Goal: Transaction & Acquisition: Purchase product/service

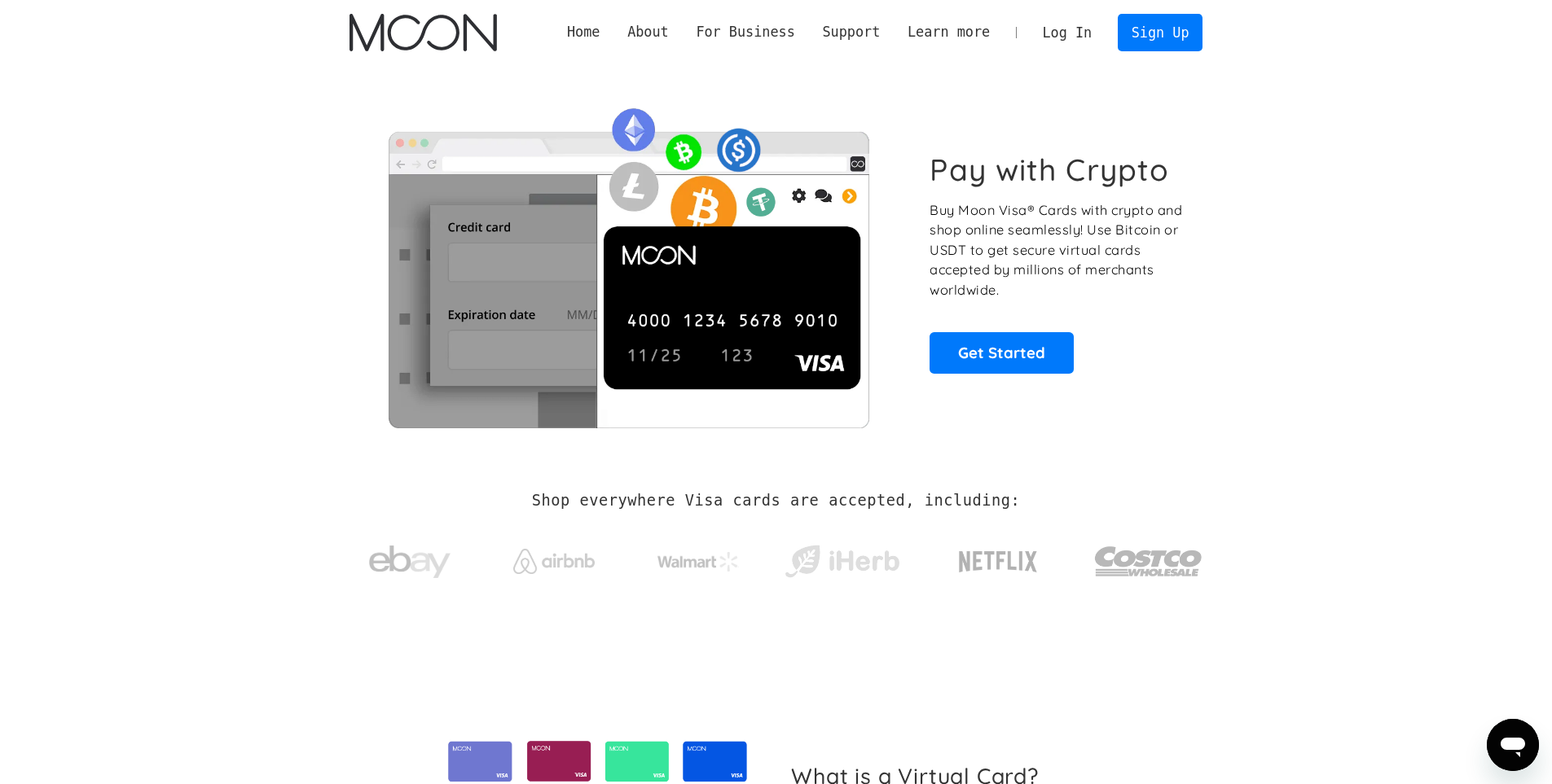
click at [1277, 225] on section "Pay with Crypto Buy Moon Visa® Cards with crypto and shop online seamlessly! Us…" at bounding box center [776, 262] width 1552 height 394
click at [1179, 37] on link "Sign Up" at bounding box center [1159, 31] width 85 height 36
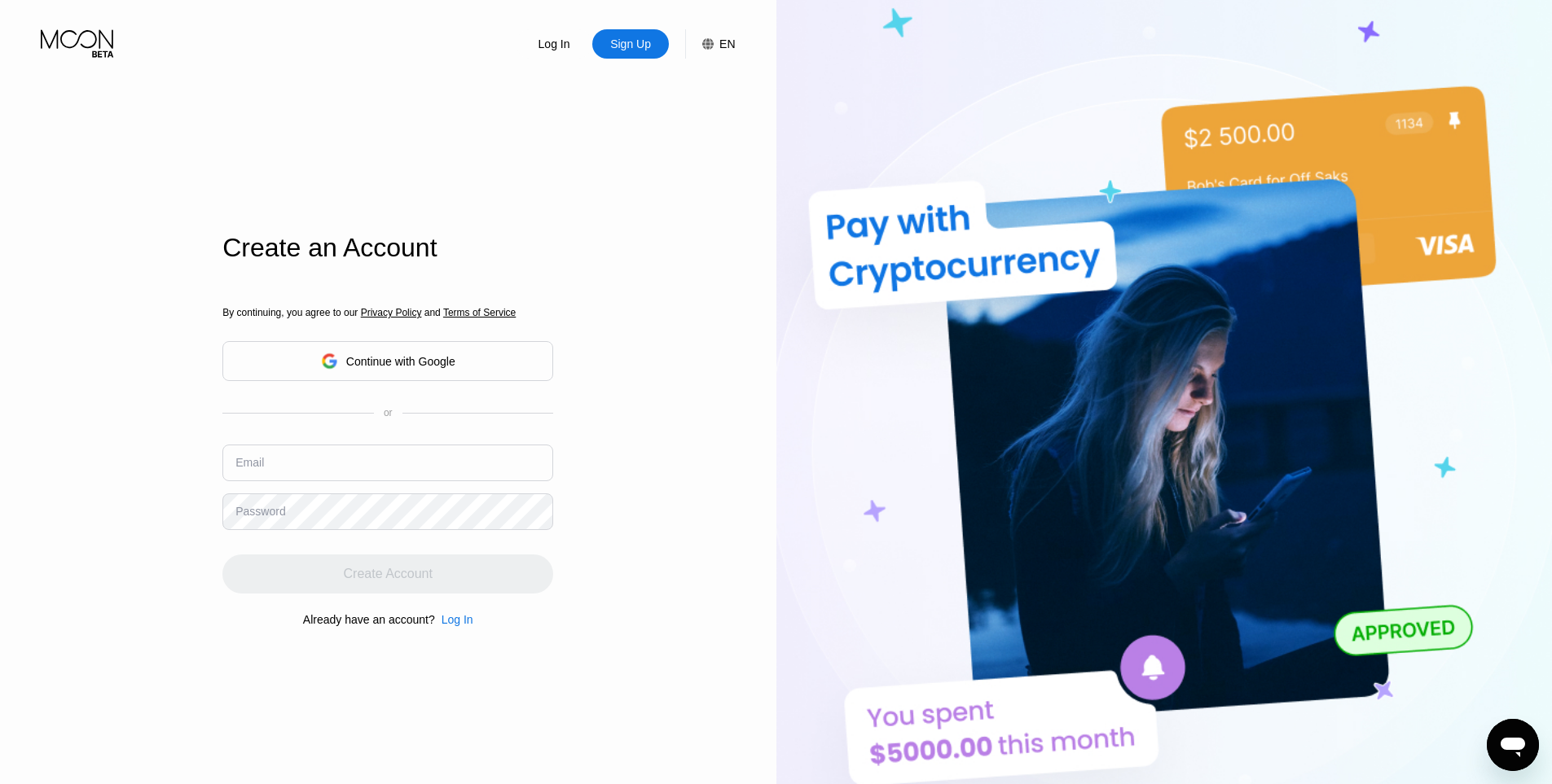
click at [409, 352] on div "Continue with Google" at bounding box center [388, 361] width 135 height 26
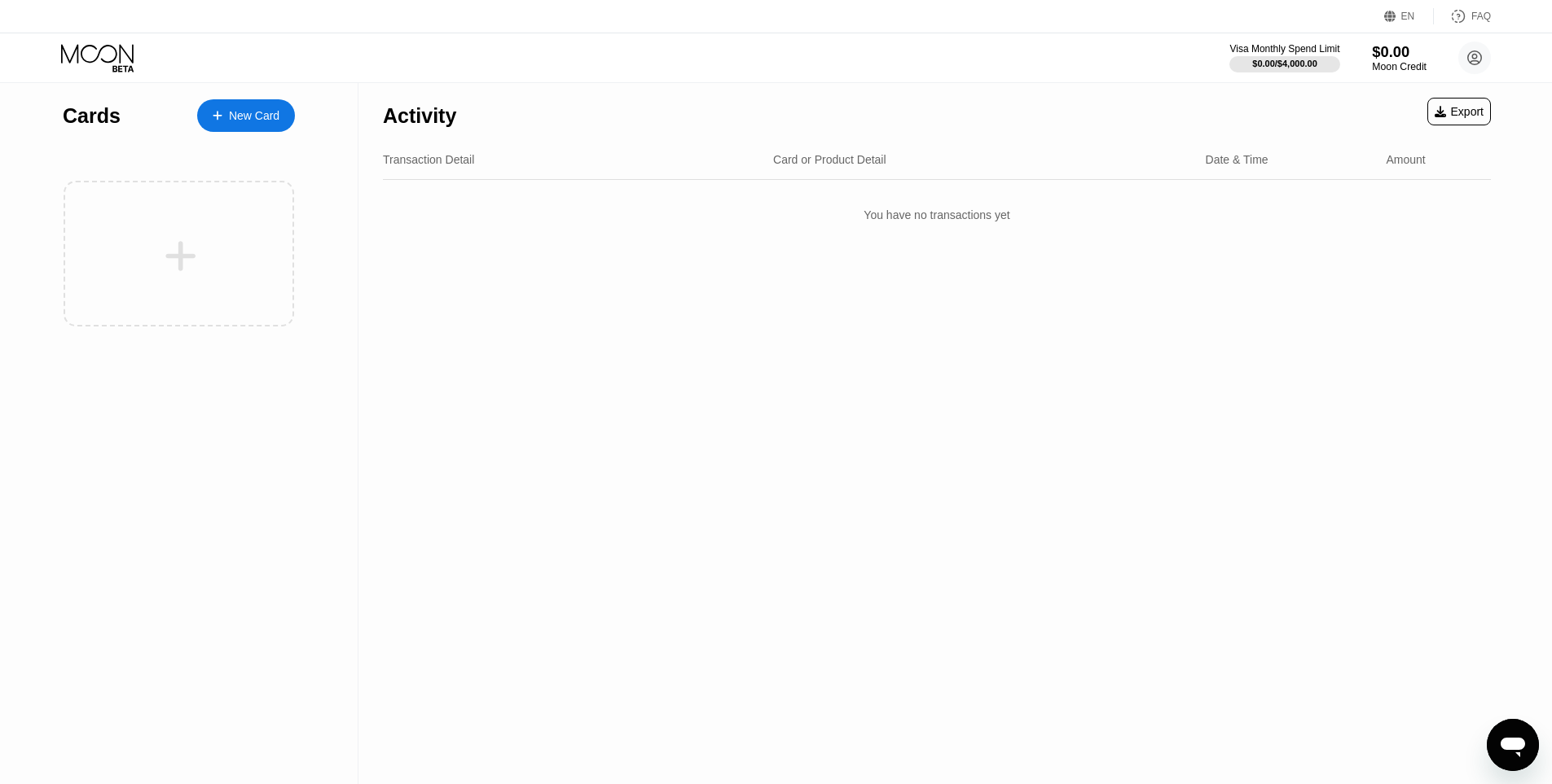
click at [1406, 48] on div "$0.00" at bounding box center [1398, 51] width 54 height 17
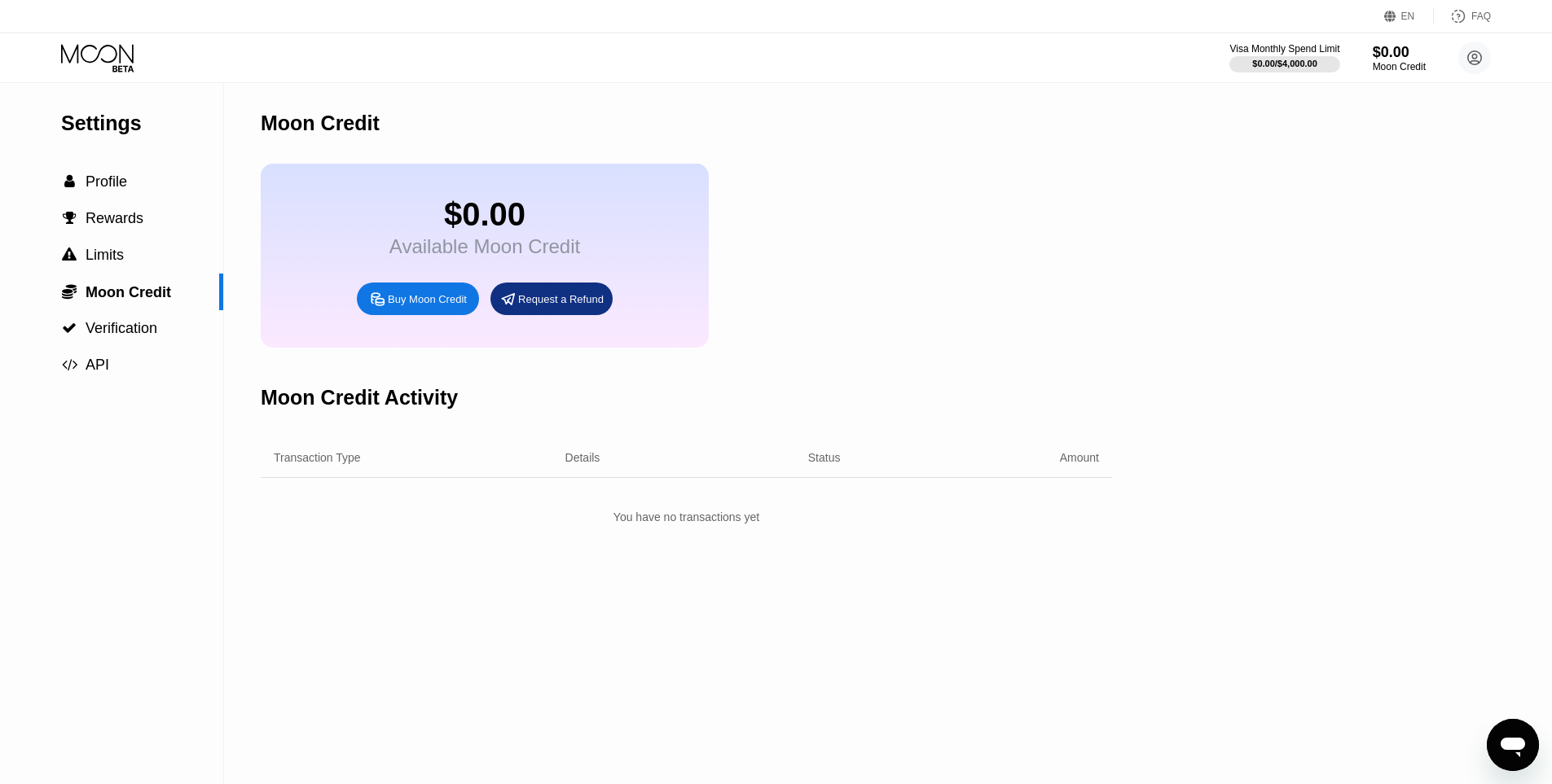
click at [432, 315] on div "Buy Moon Credit" at bounding box center [417, 298] width 122 height 32
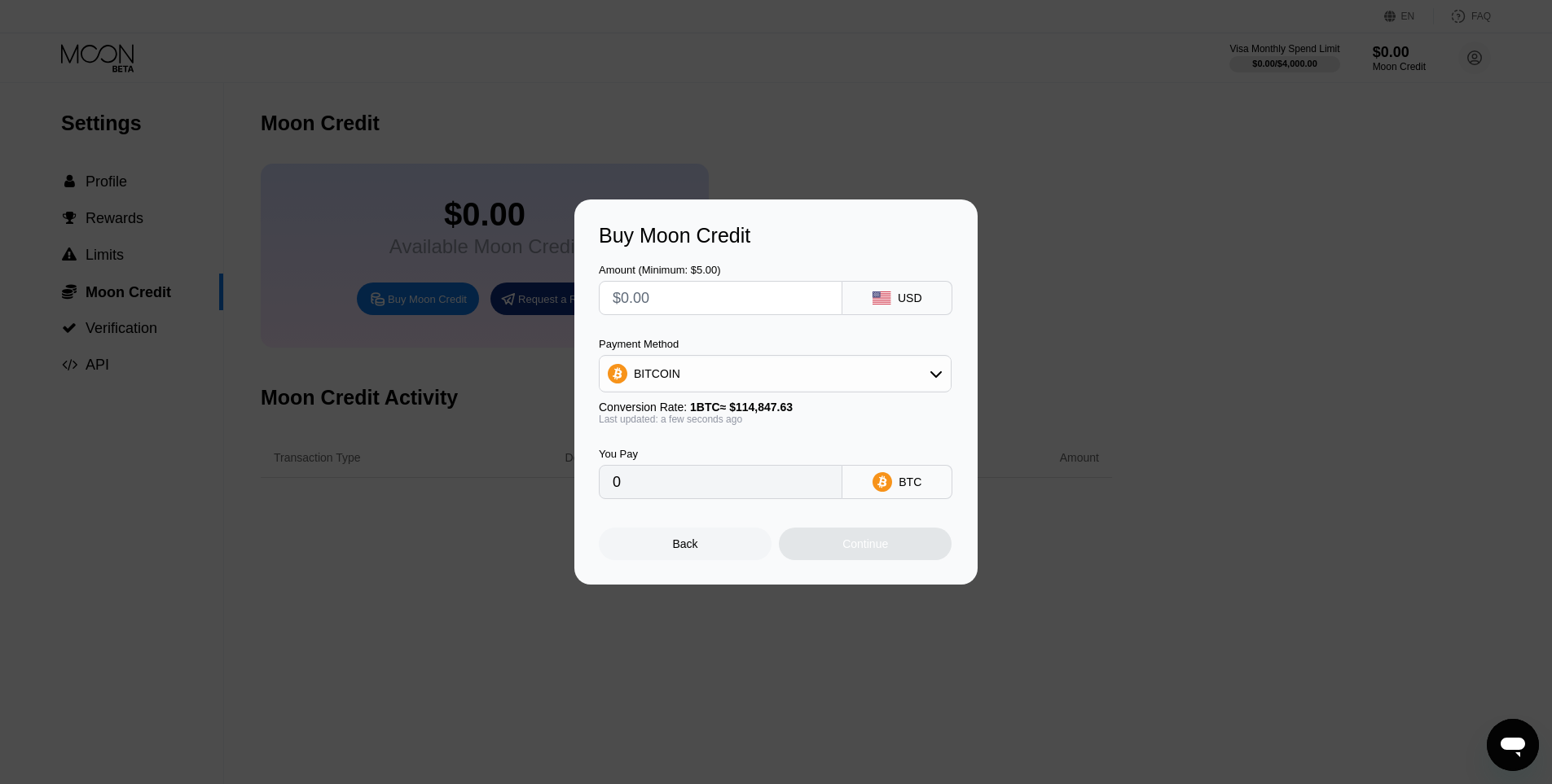
click at [701, 291] on input "text" at bounding box center [719, 297] width 216 height 32
type input "$5"
type input "0.00004354"
type input "$5"
click at [792, 379] on div "BITCOIN" at bounding box center [775, 373] width 351 height 32
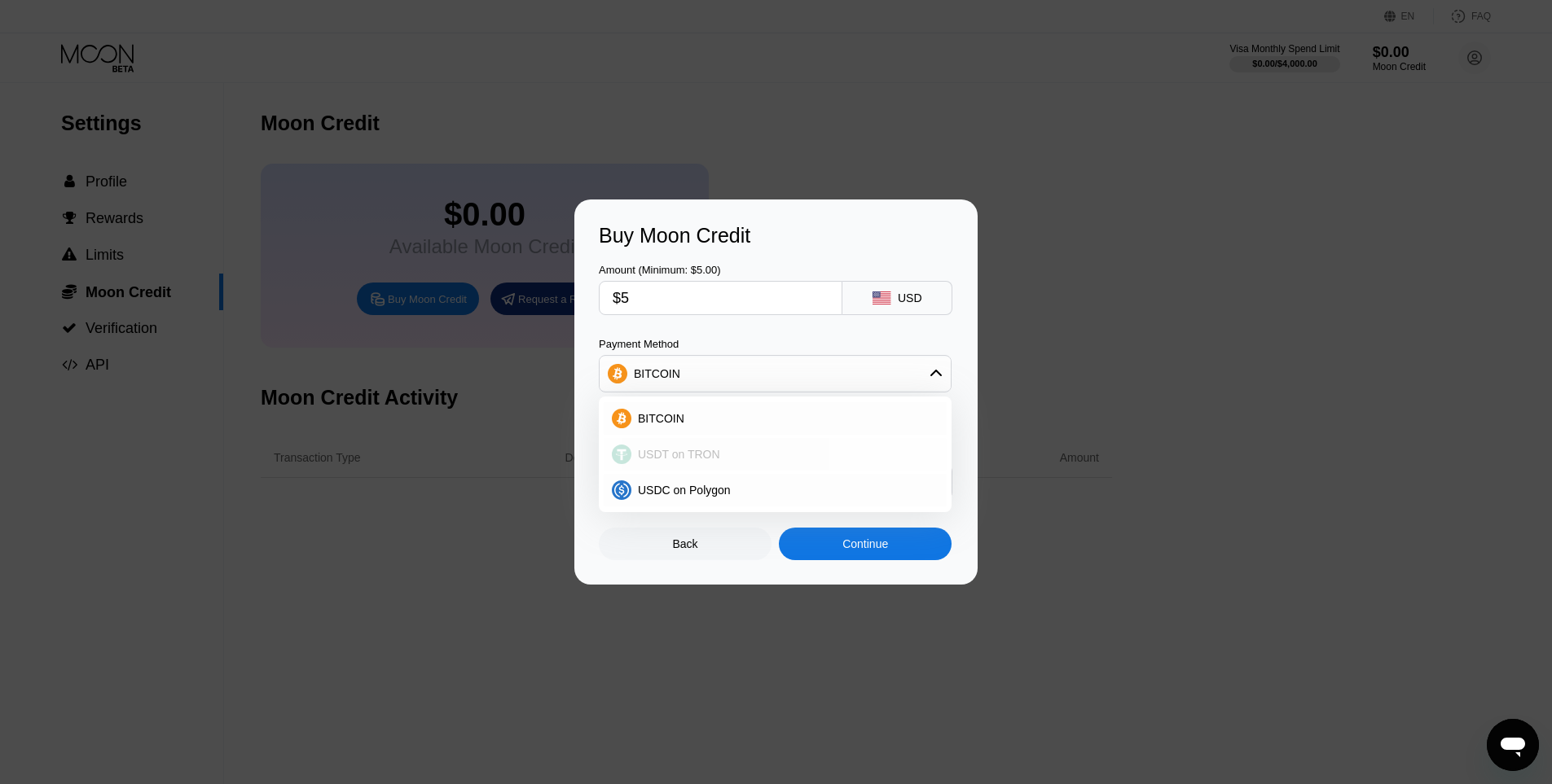
click at [747, 451] on div "USDT on TRON" at bounding box center [784, 453] width 307 height 13
type input "5.05"
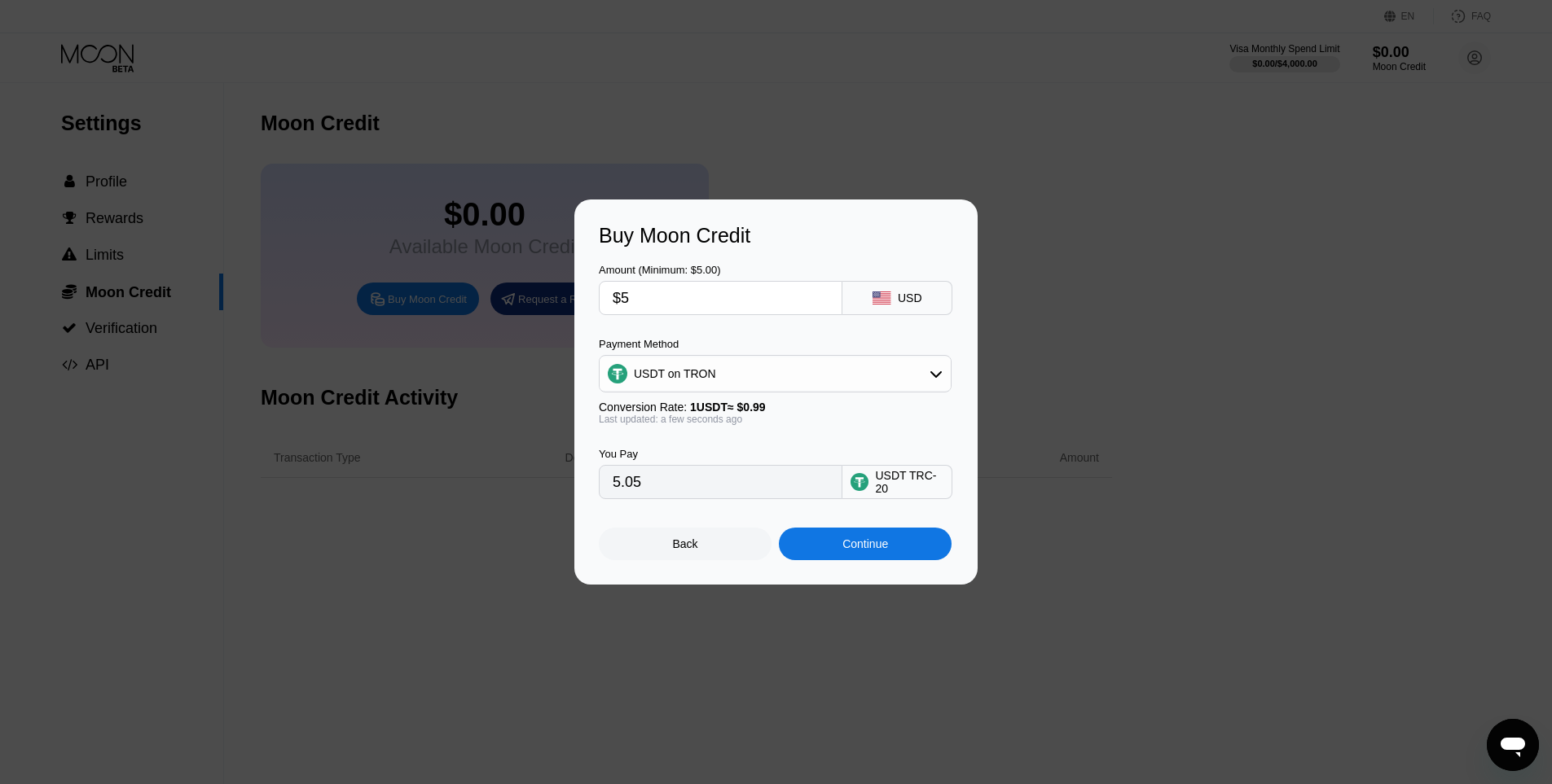
click at [867, 550] on div "Continue" at bounding box center [865, 543] width 45 height 13
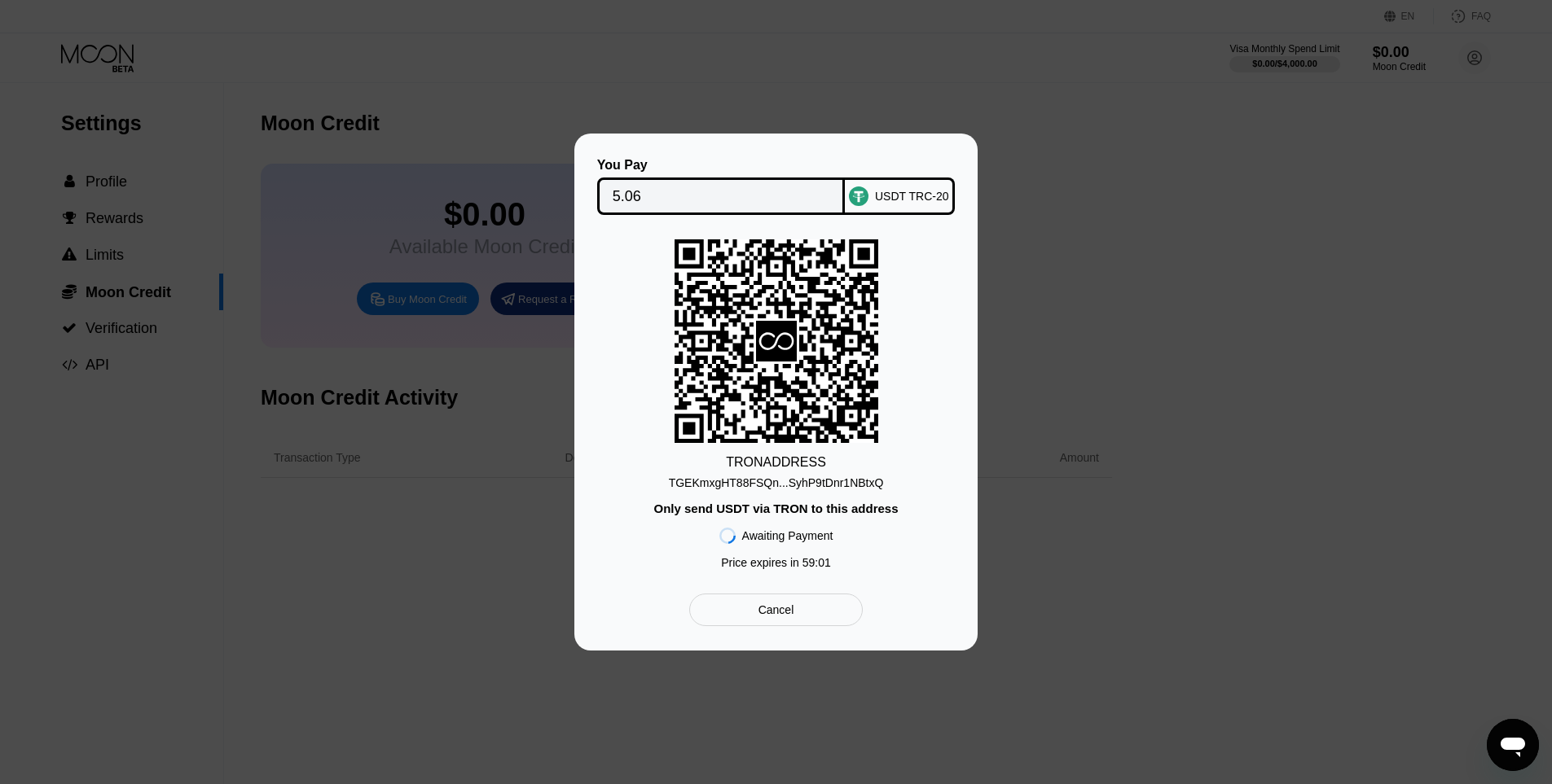
click at [785, 484] on div "TGEKmxgHT88FSQn...SyhP9tDnr1NBtxQ" at bounding box center [776, 482] width 215 height 13
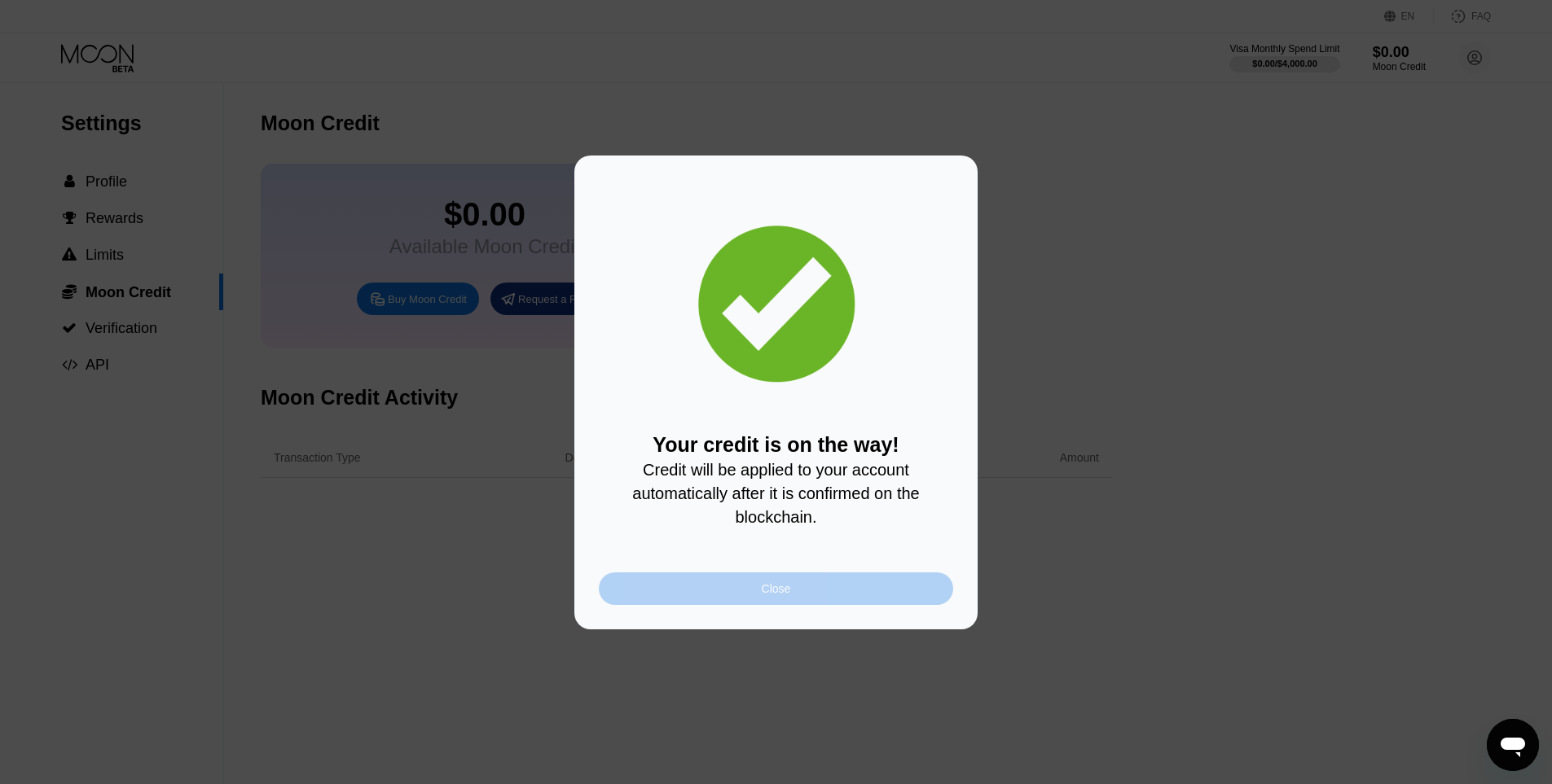
click at [674, 598] on div "Close" at bounding box center [776, 588] width 354 height 32
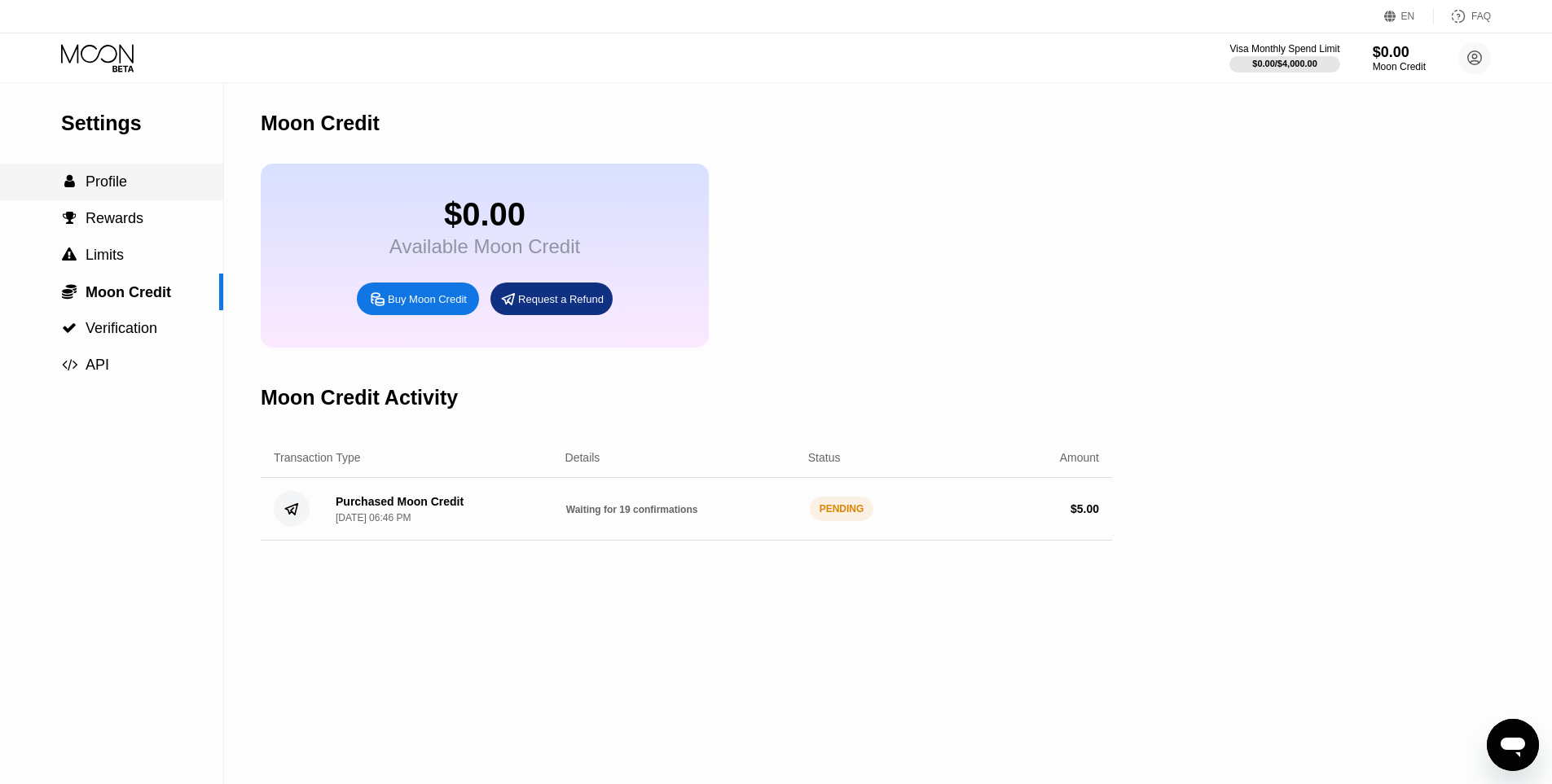
click at [135, 172] on div " Profile" at bounding box center [111, 181] width 223 height 36
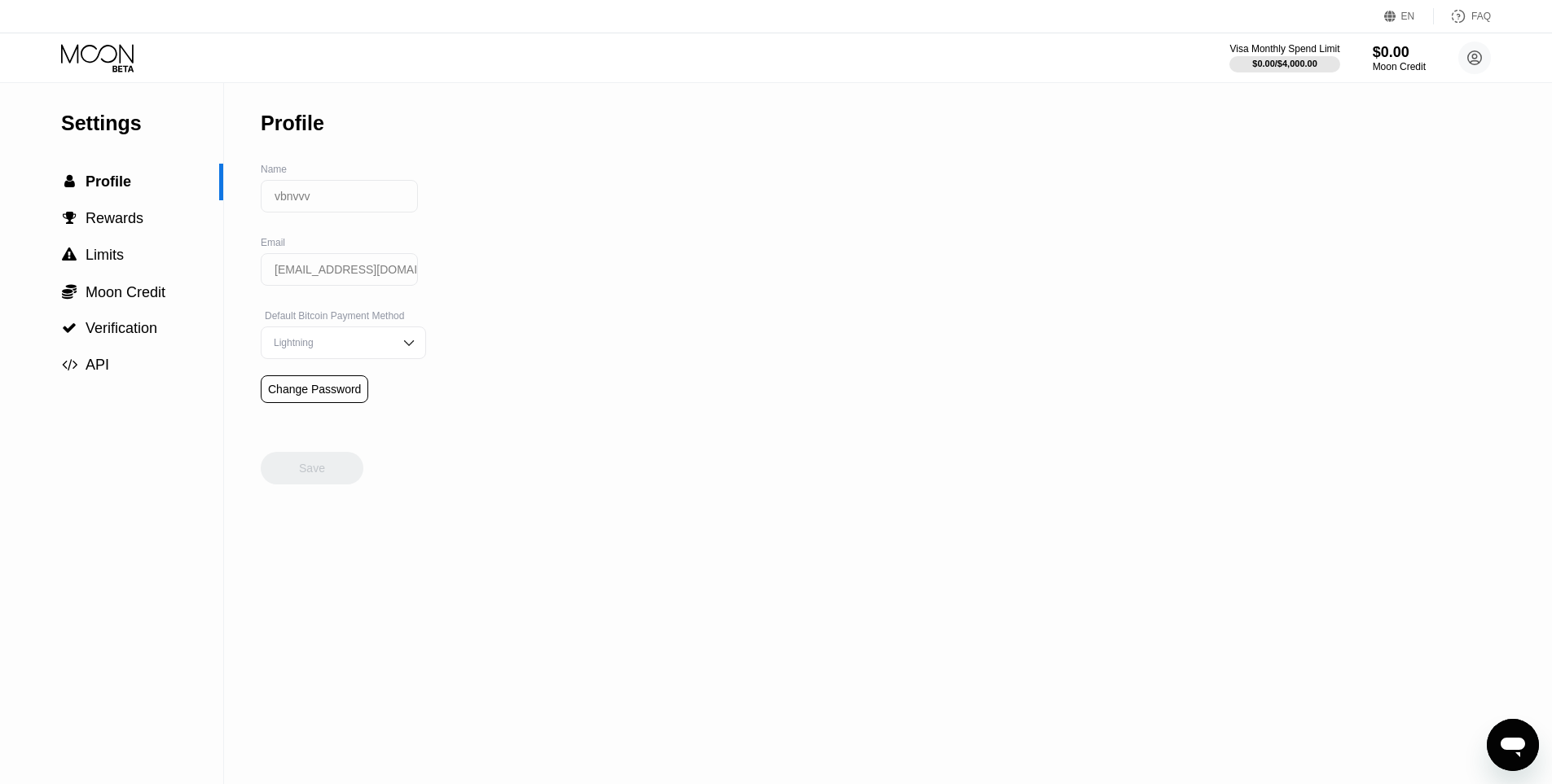
click at [105, 60] on icon at bounding box center [98, 58] width 76 height 29
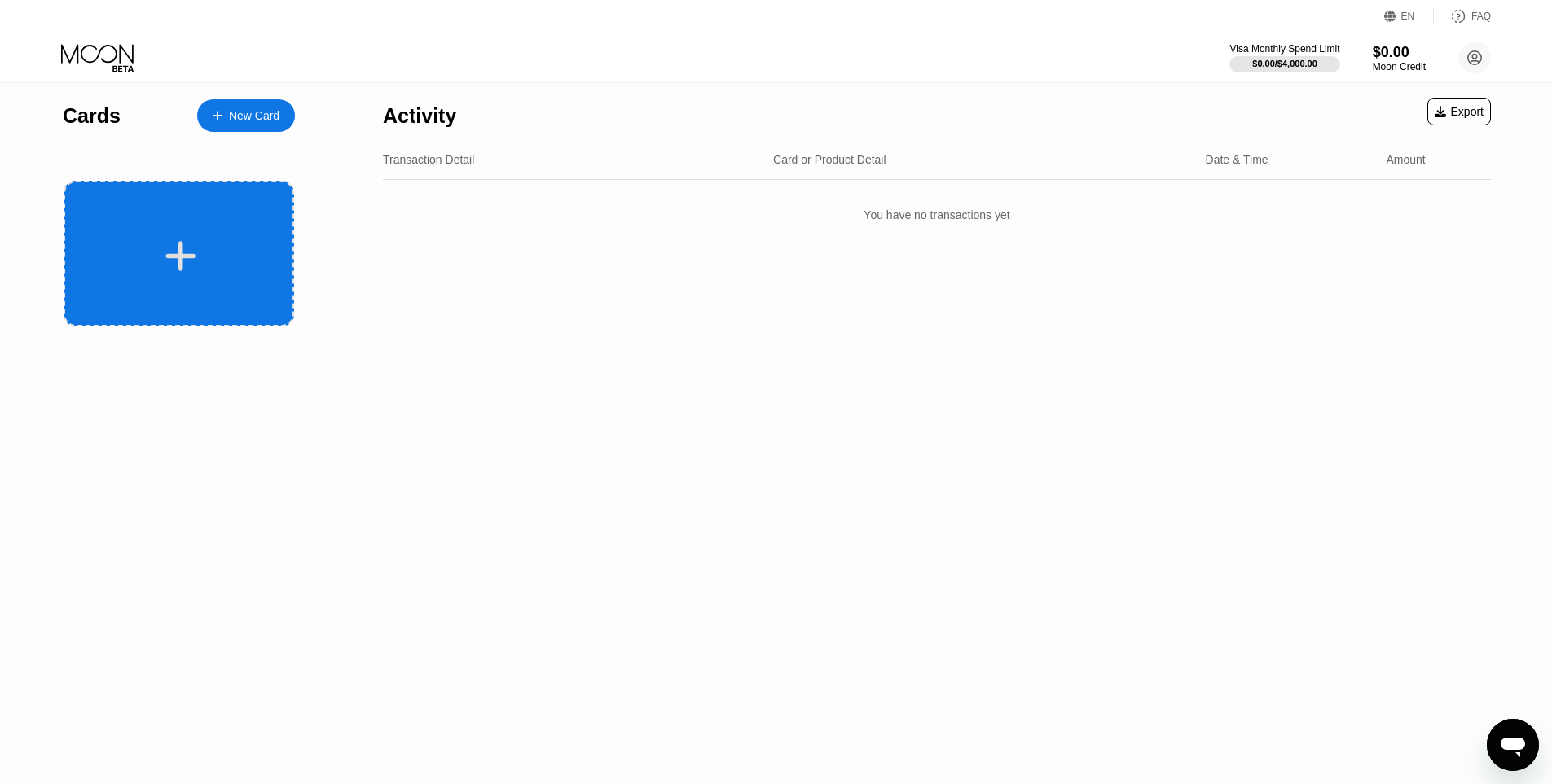
drag, startPoint x: 243, startPoint y: 209, endPoint x: 948, endPoint y: 1, distance: 735.0
click at [242, 209] on div at bounding box center [179, 254] width 230 height 146
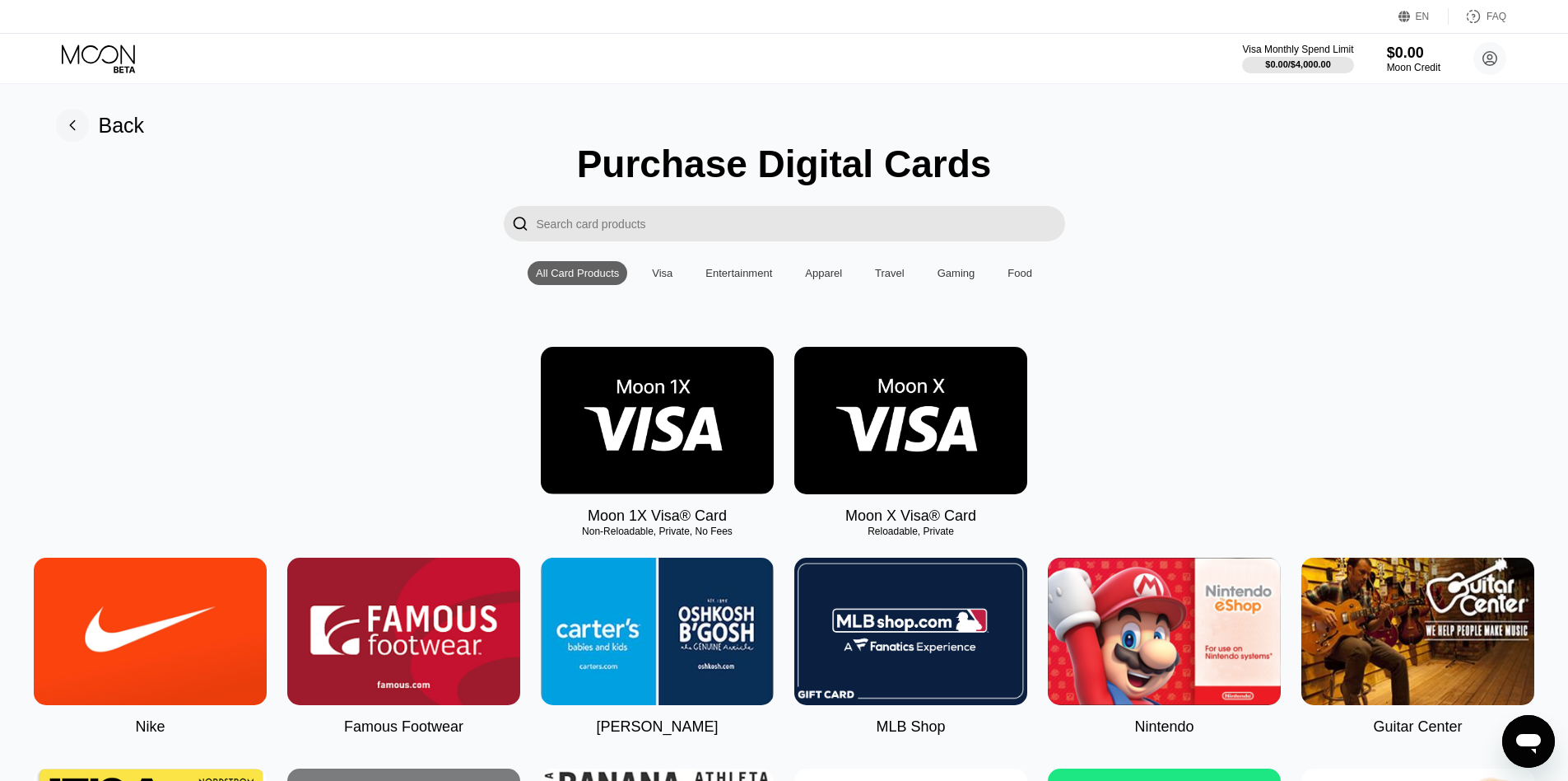
drag, startPoint x: 160, startPoint y: 196, endPoint x: 154, endPoint y: 166, distance: 30.6
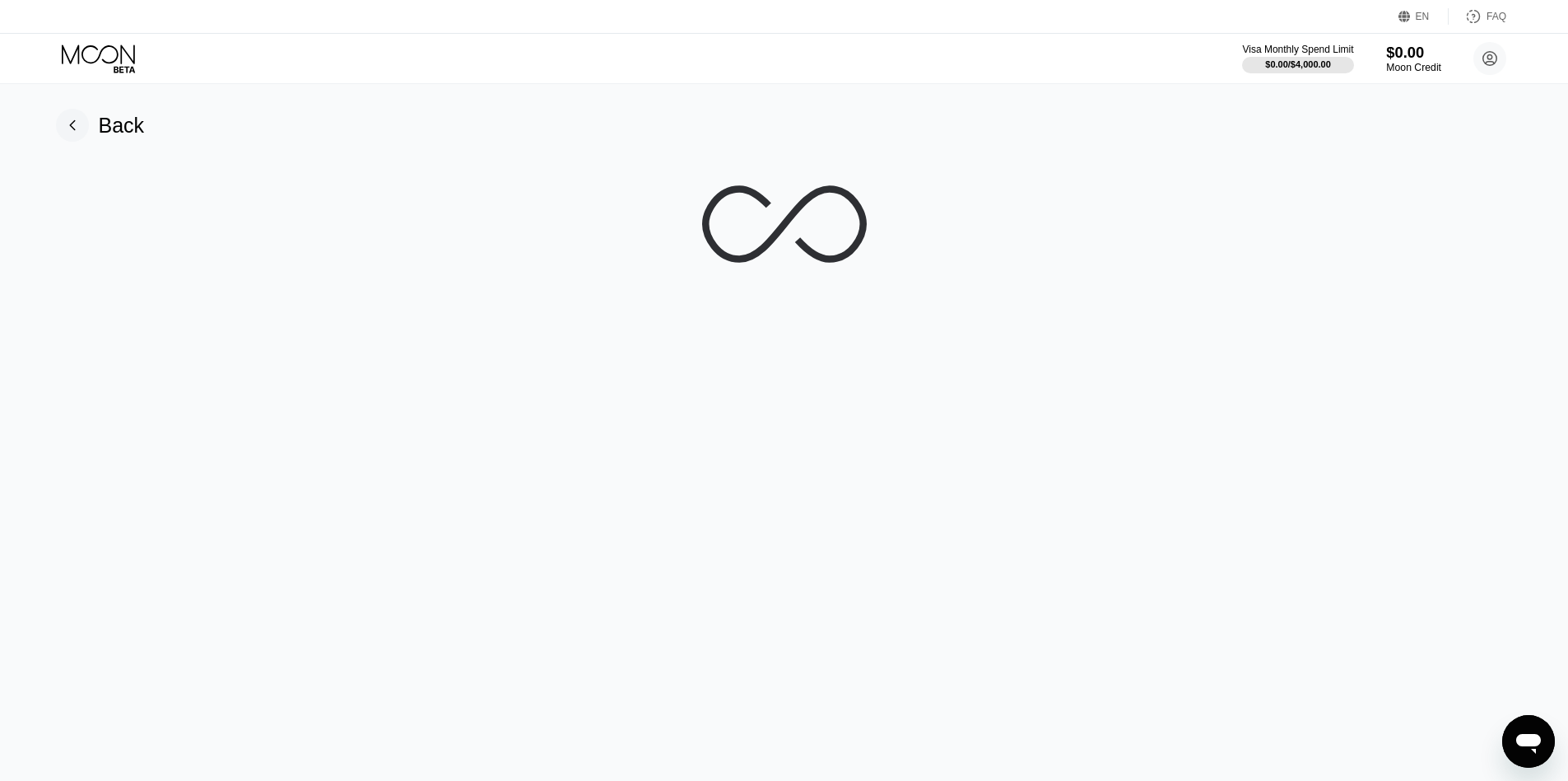
click at [1400, 57] on div "$0.00" at bounding box center [1413, 52] width 55 height 17
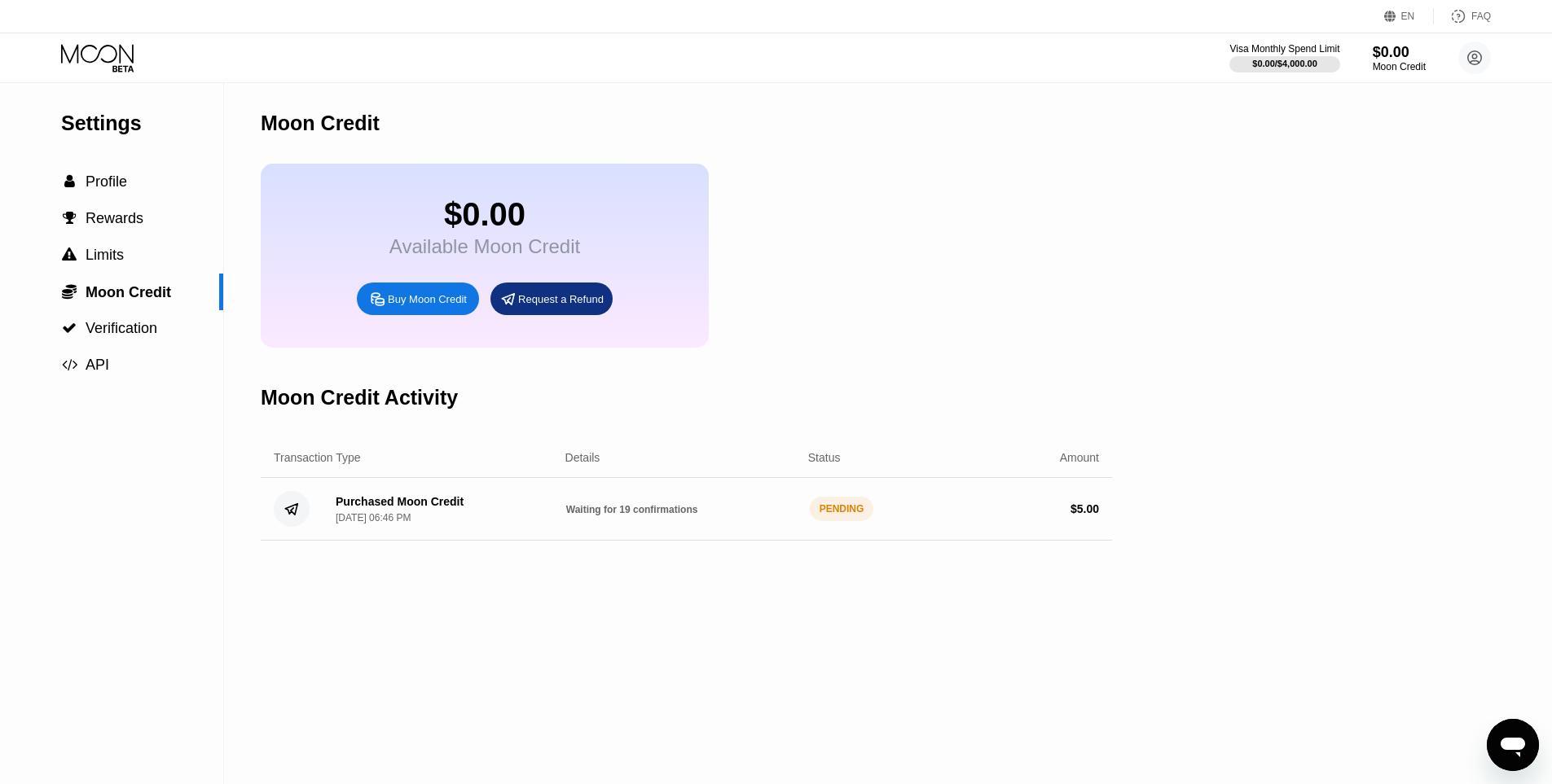
click at [108, 59] on icon at bounding box center [98, 58] width 76 height 29
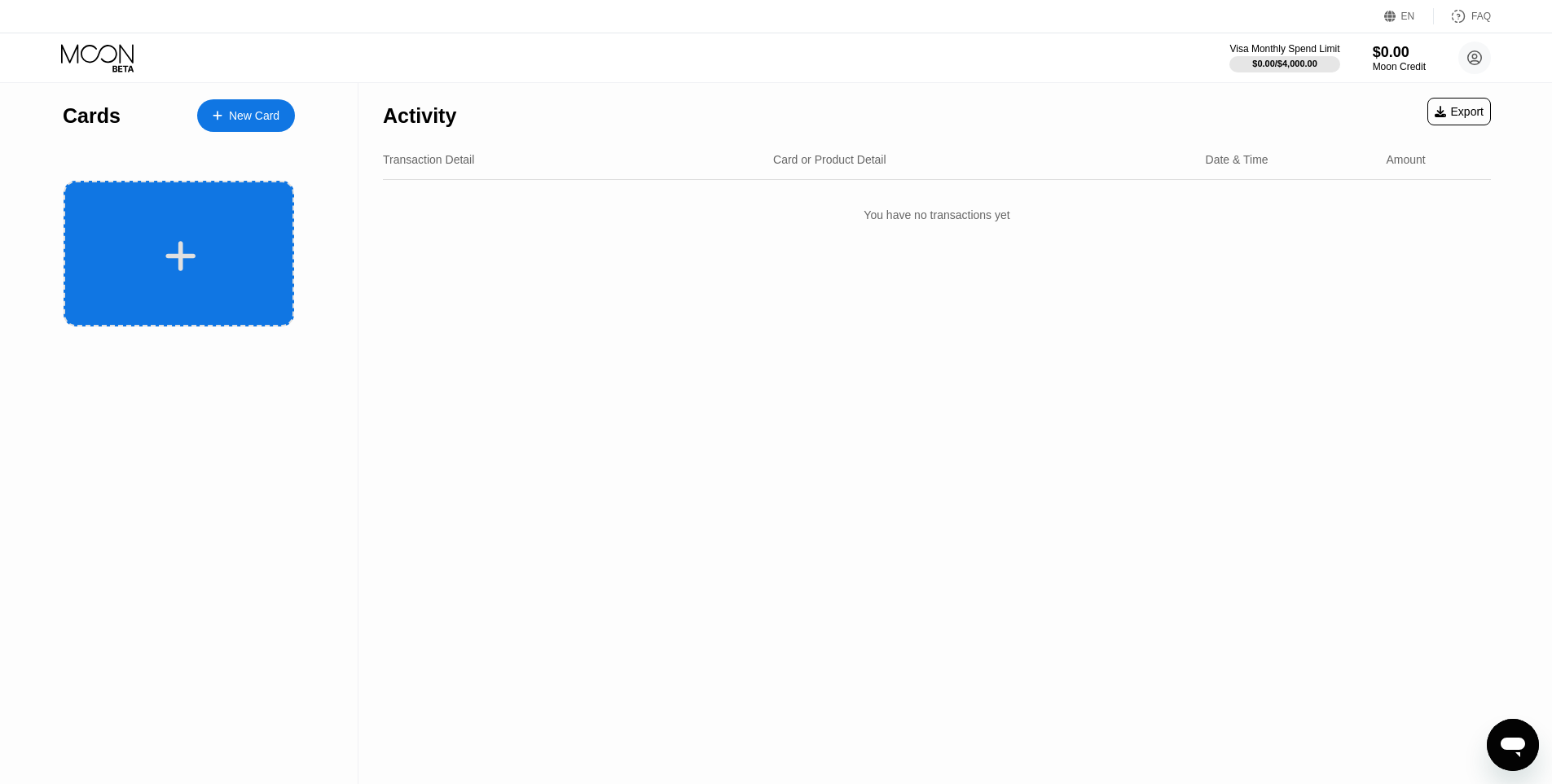
click at [190, 245] on icon at bounding box center [180, 256] width 31 height 36
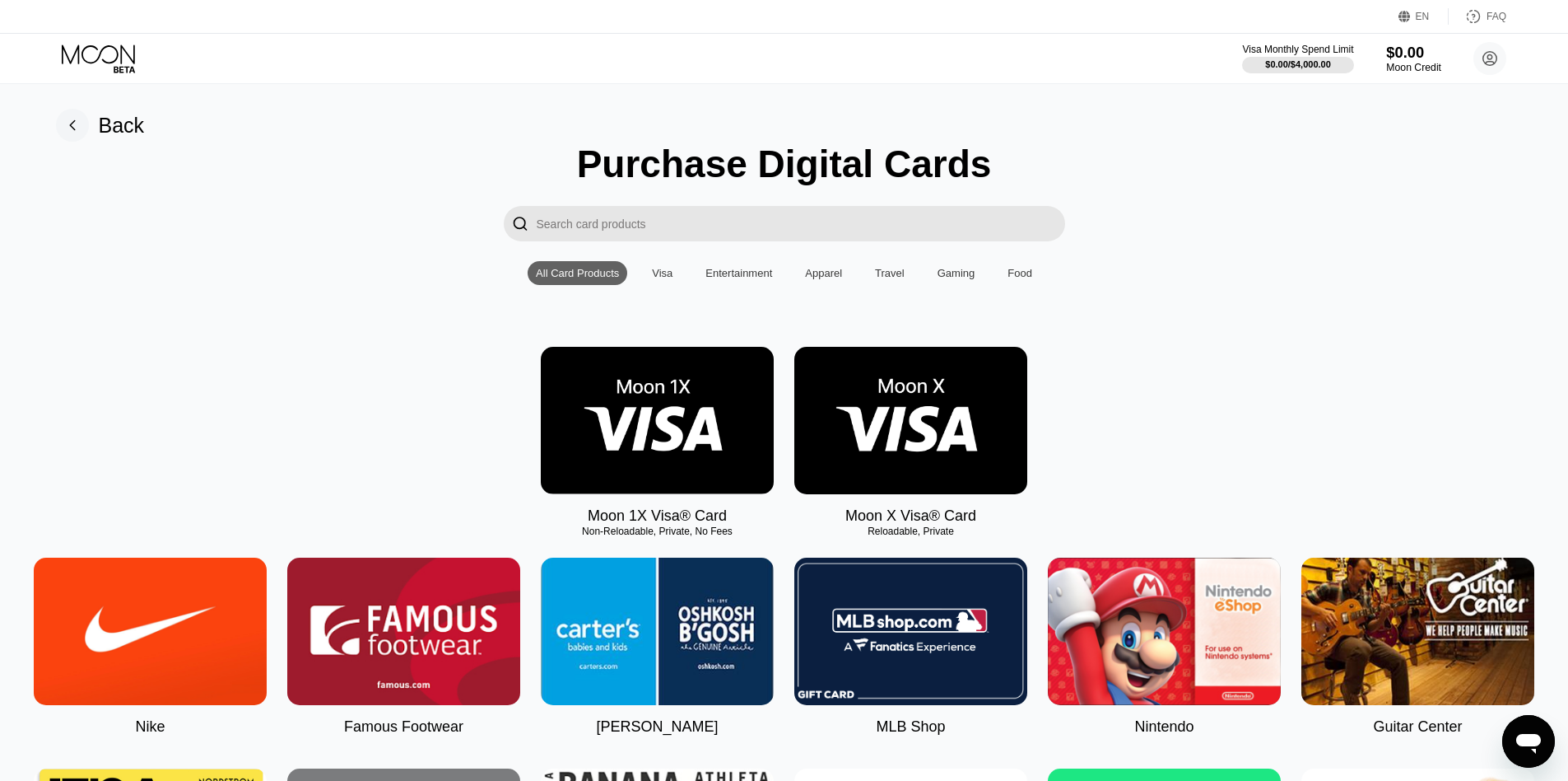
click at [1423, 57] on div "$0.00" at bounding box center [1413, 52] width 55 height 17
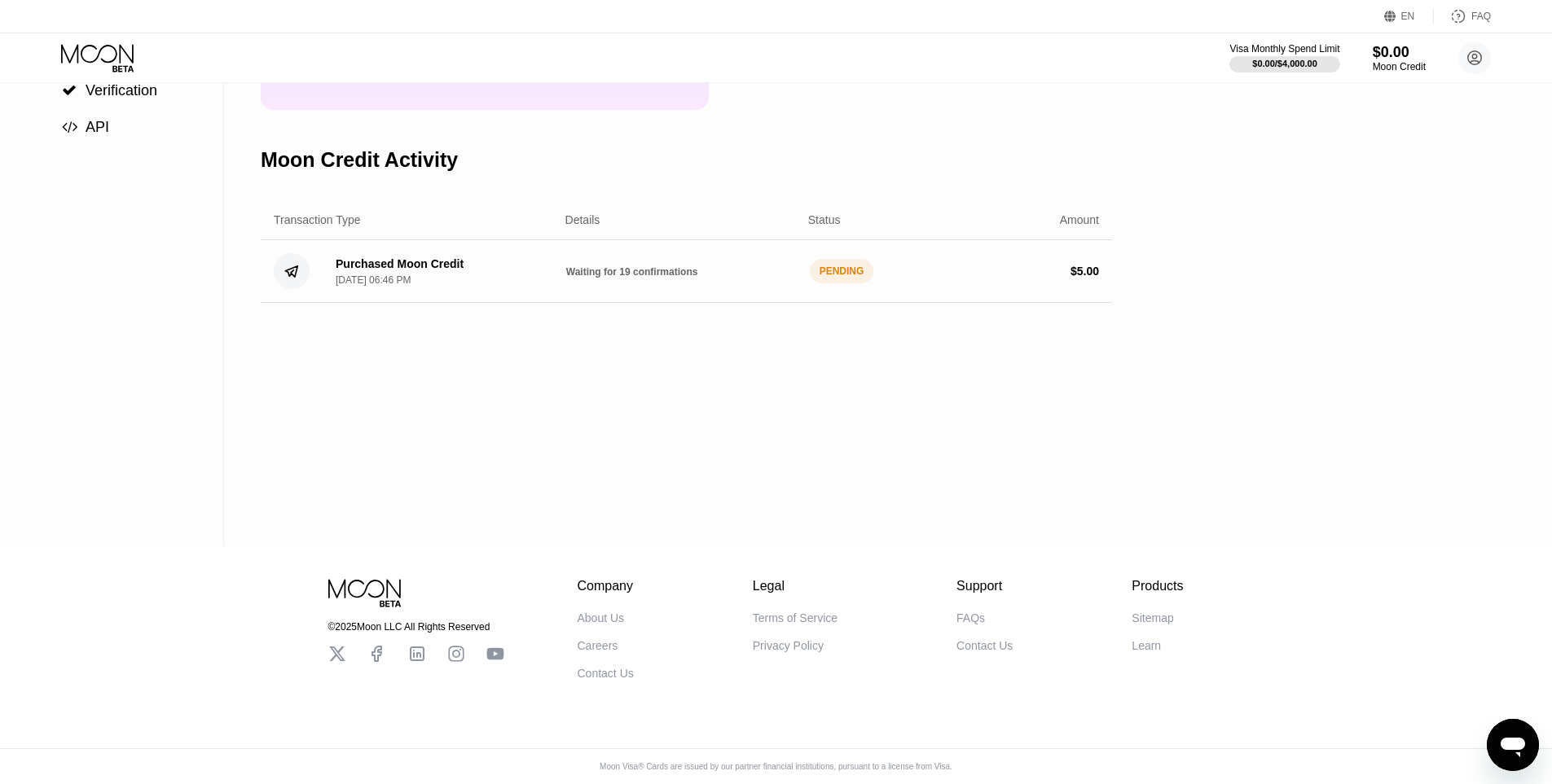
click at [831, 348] on div "Moon Credit $0.00 Available Moon Credit Buy Moon Credit Request a Refund Moon C…" at bounding box center [686, 196] width 851 height 701
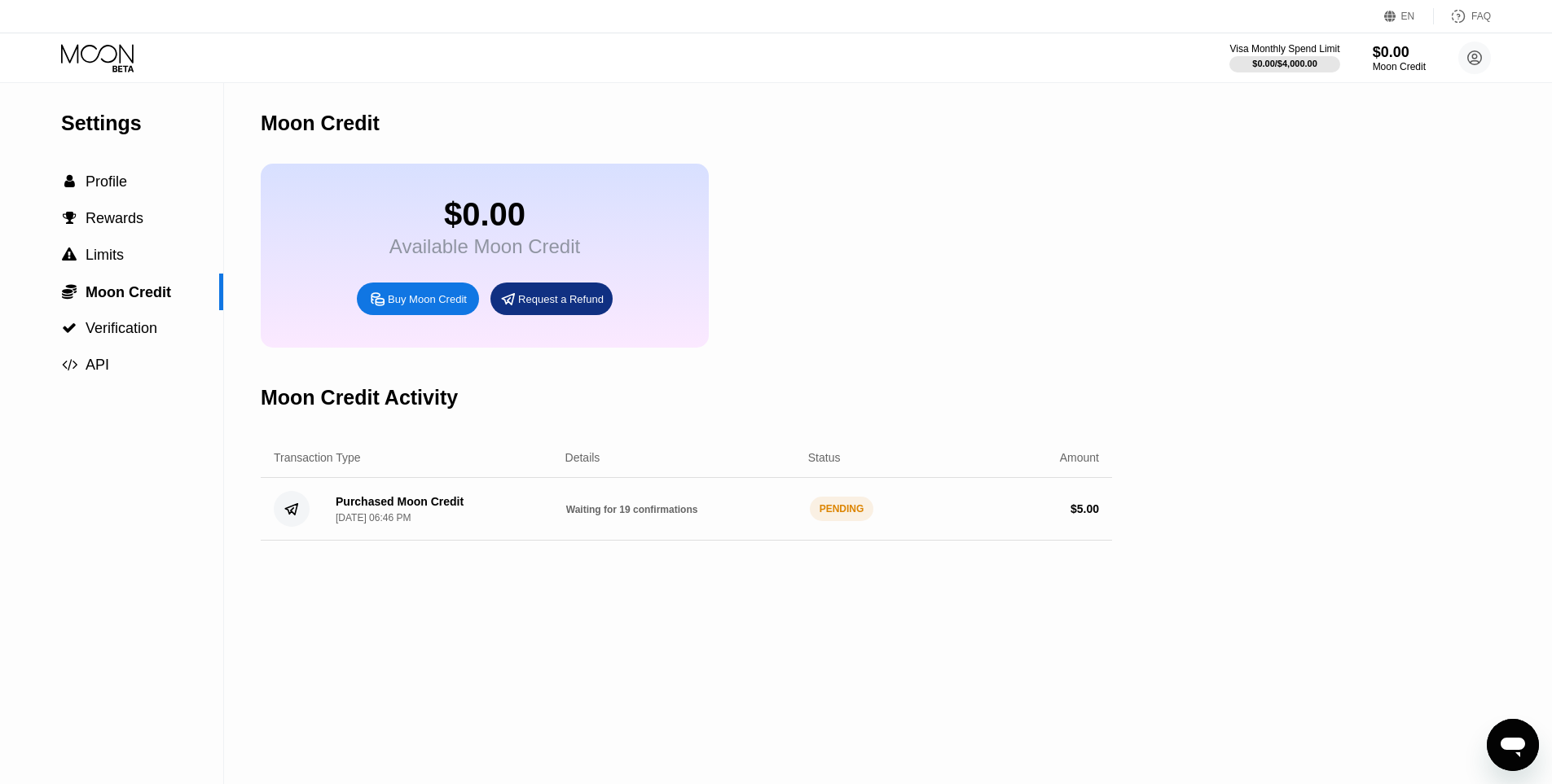
click at [1007, 268] on div "$0.00 Available Moon Credit Buy Moon Credit Request a Refund" at bounding box center [686, 255] width 851 height 184
click at [957, 305] on div "$0.00 Available Moon Credit Buy Moon Credit Request a Refund" at bounding box center [686, 255] width 851 height 184
click at [811, 347] on div "$0.00 Available Moon Credit Buy Moon Credit Request a Refund" at bounding box center [686, 255] width 851 height 184
click at [93, 52] on icon at bounding box center [98, 58] width 76 height 29
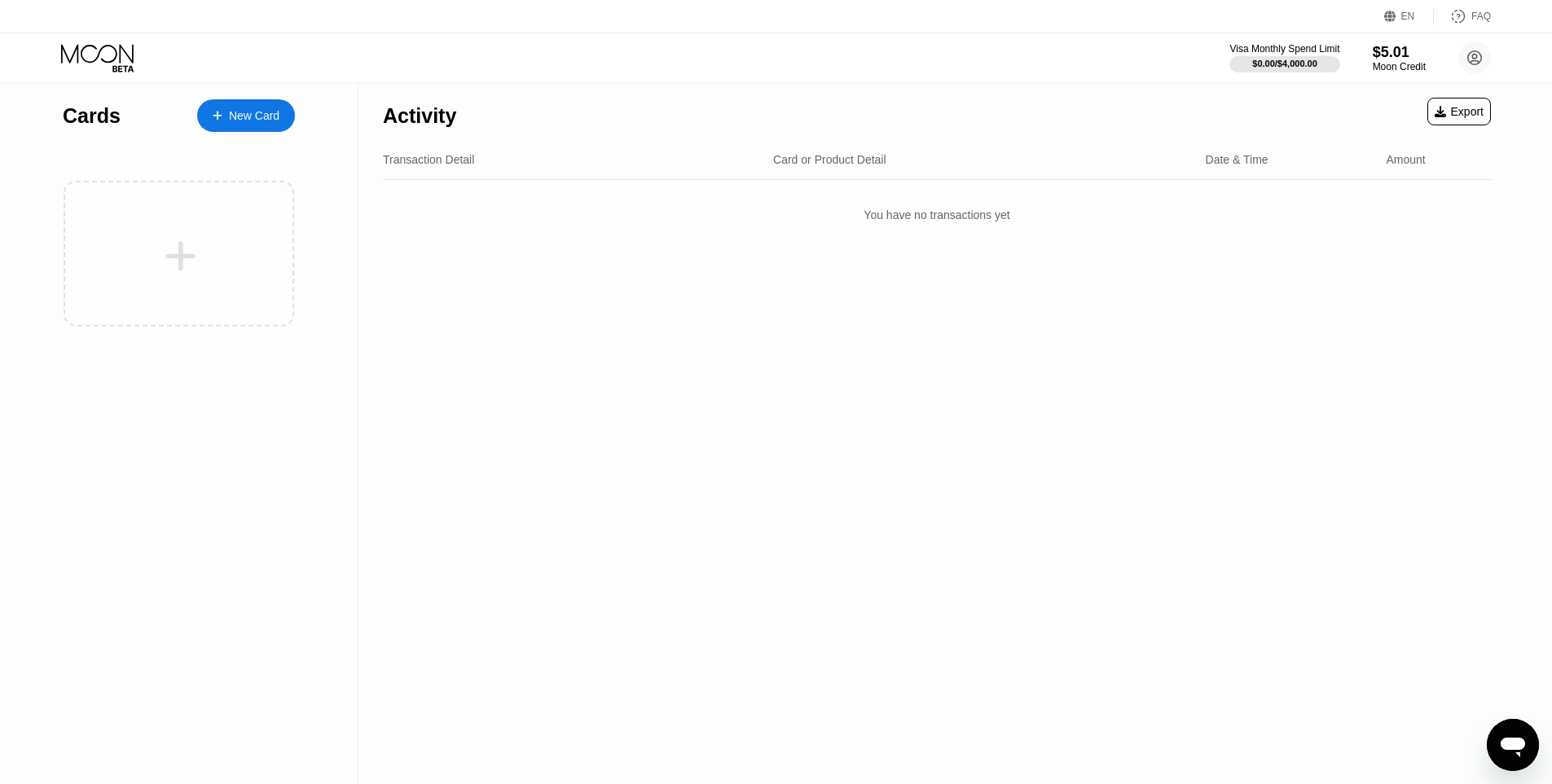
click at [198, 229] on div at bounding box center [179, 254] width 230 height 146
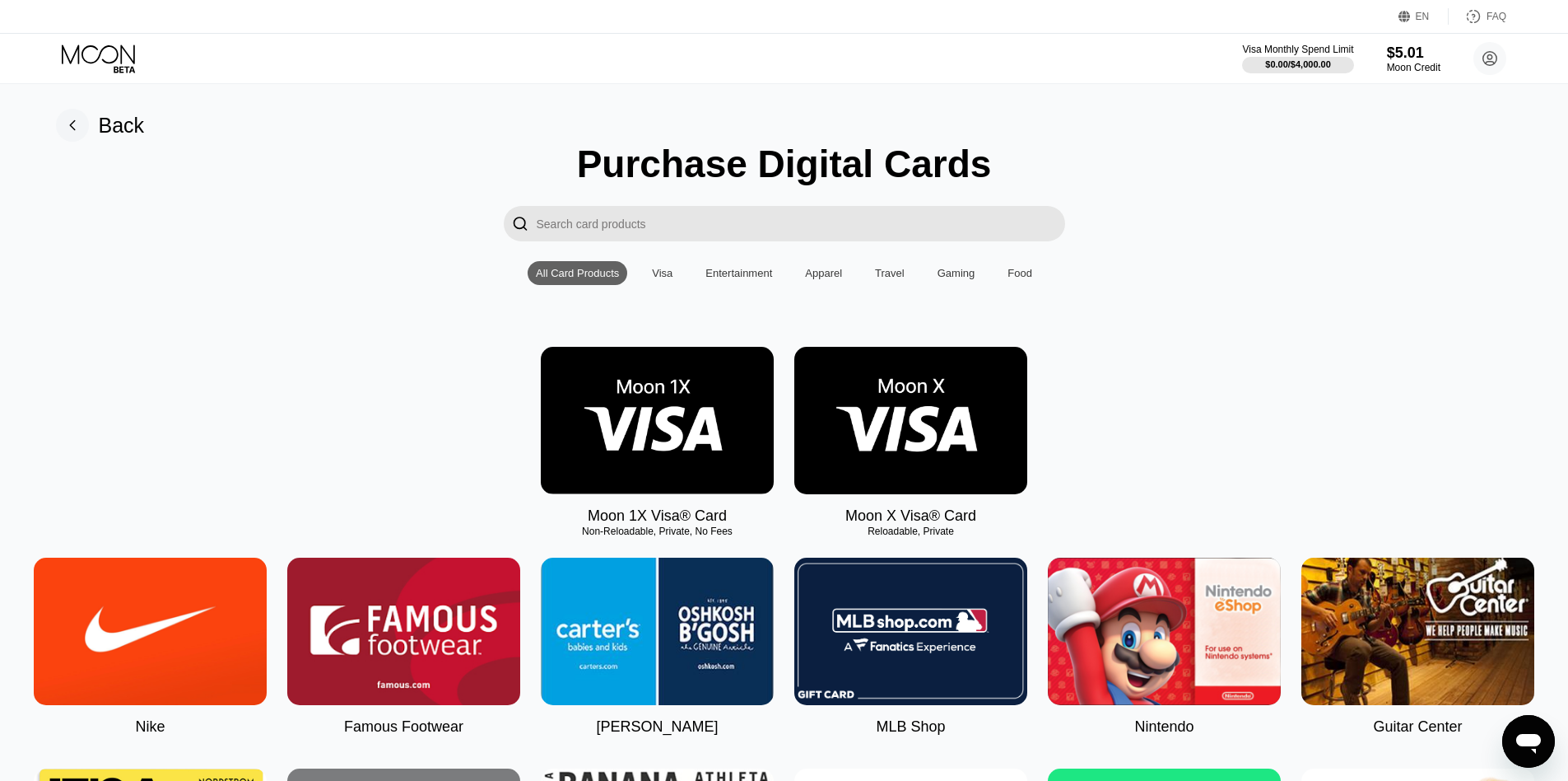
click at [929, 406] on img at bounding box center [911, 420] width 233 height 147
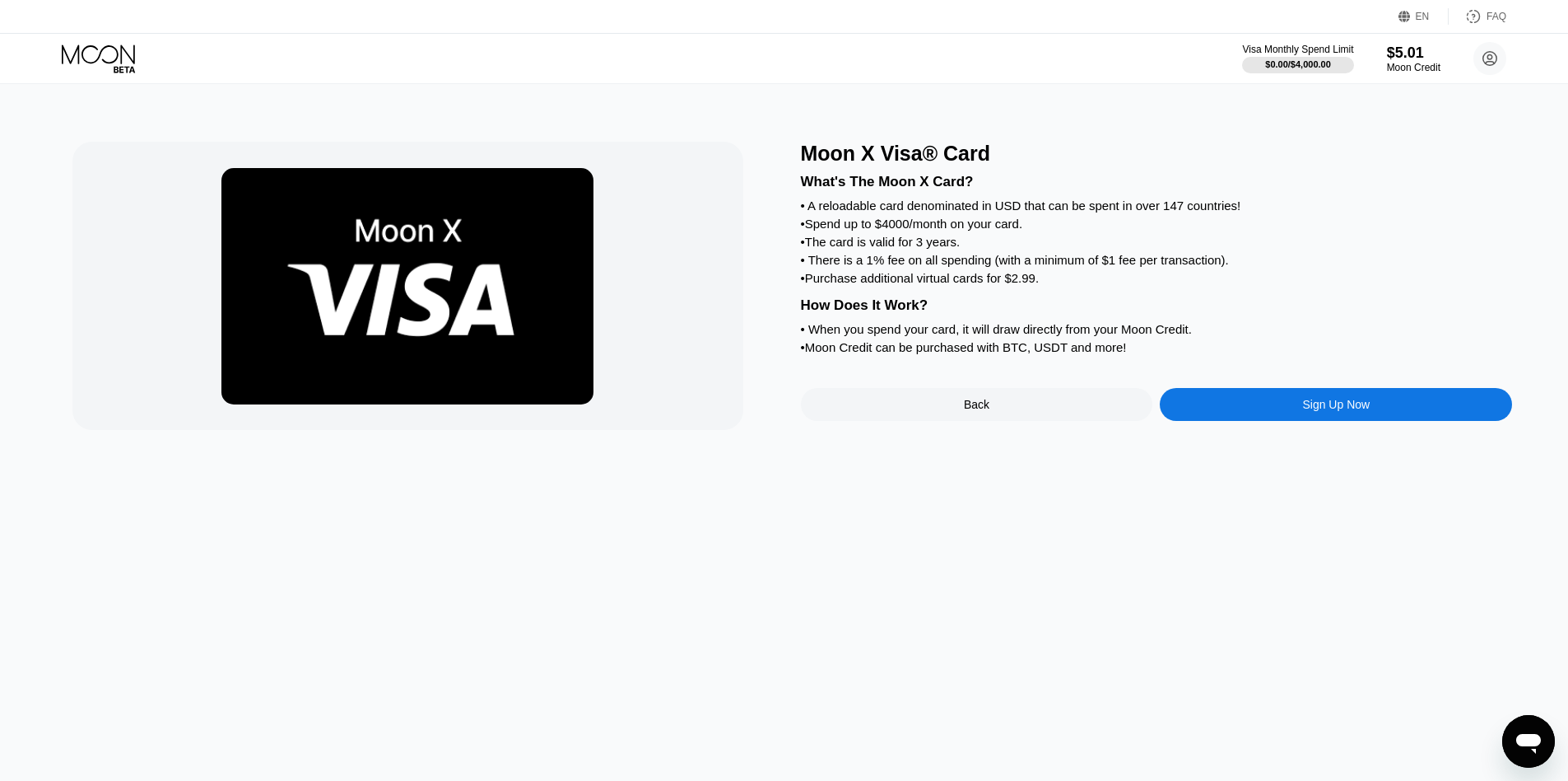
click at [1278, 418] on div "Sign Up Now" at bounding box center [1335, 404] width 352 height 33
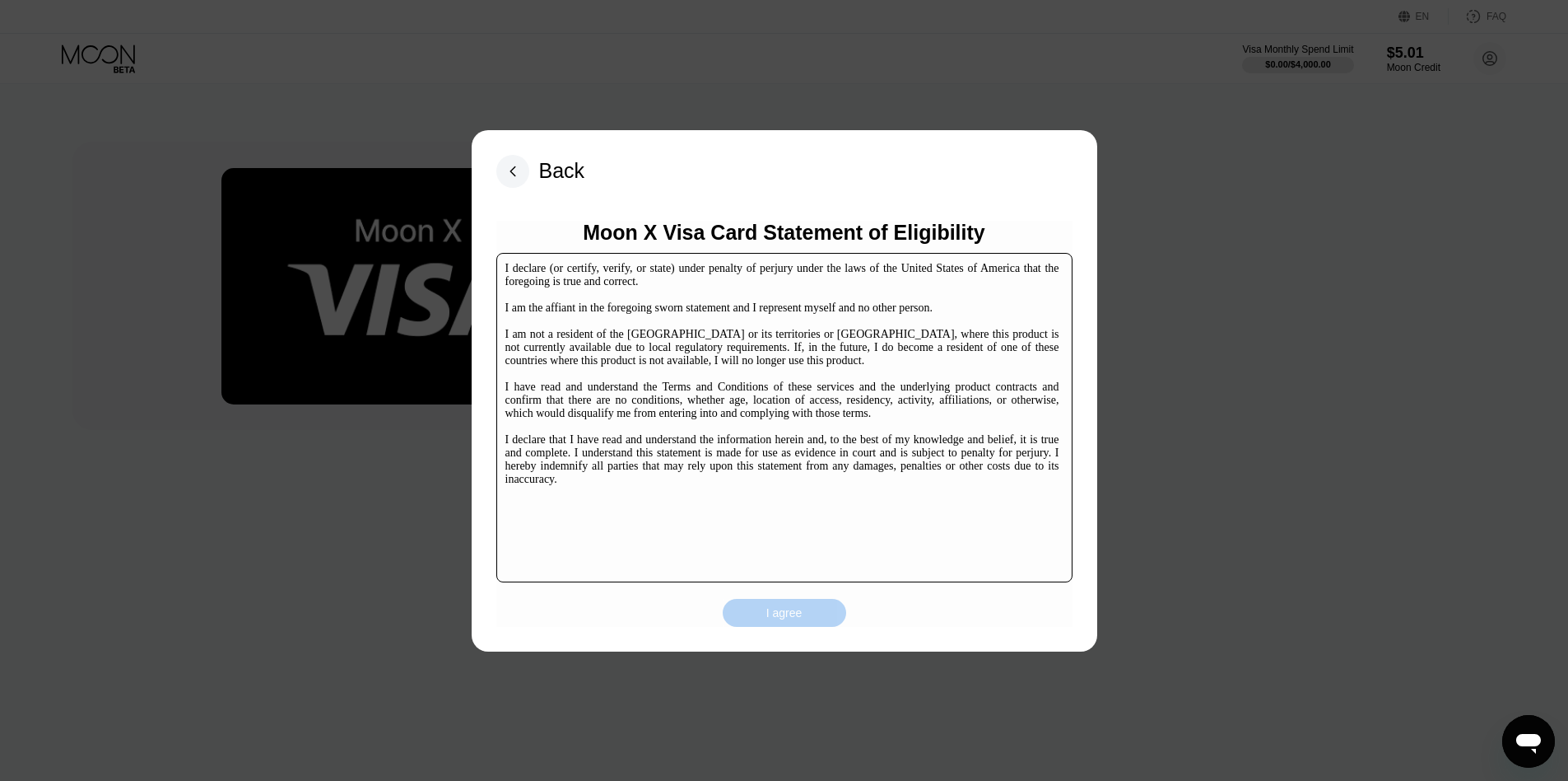
click at [773, 610] on div "I agree" at bounding box center [784, 612] width 36 height 15
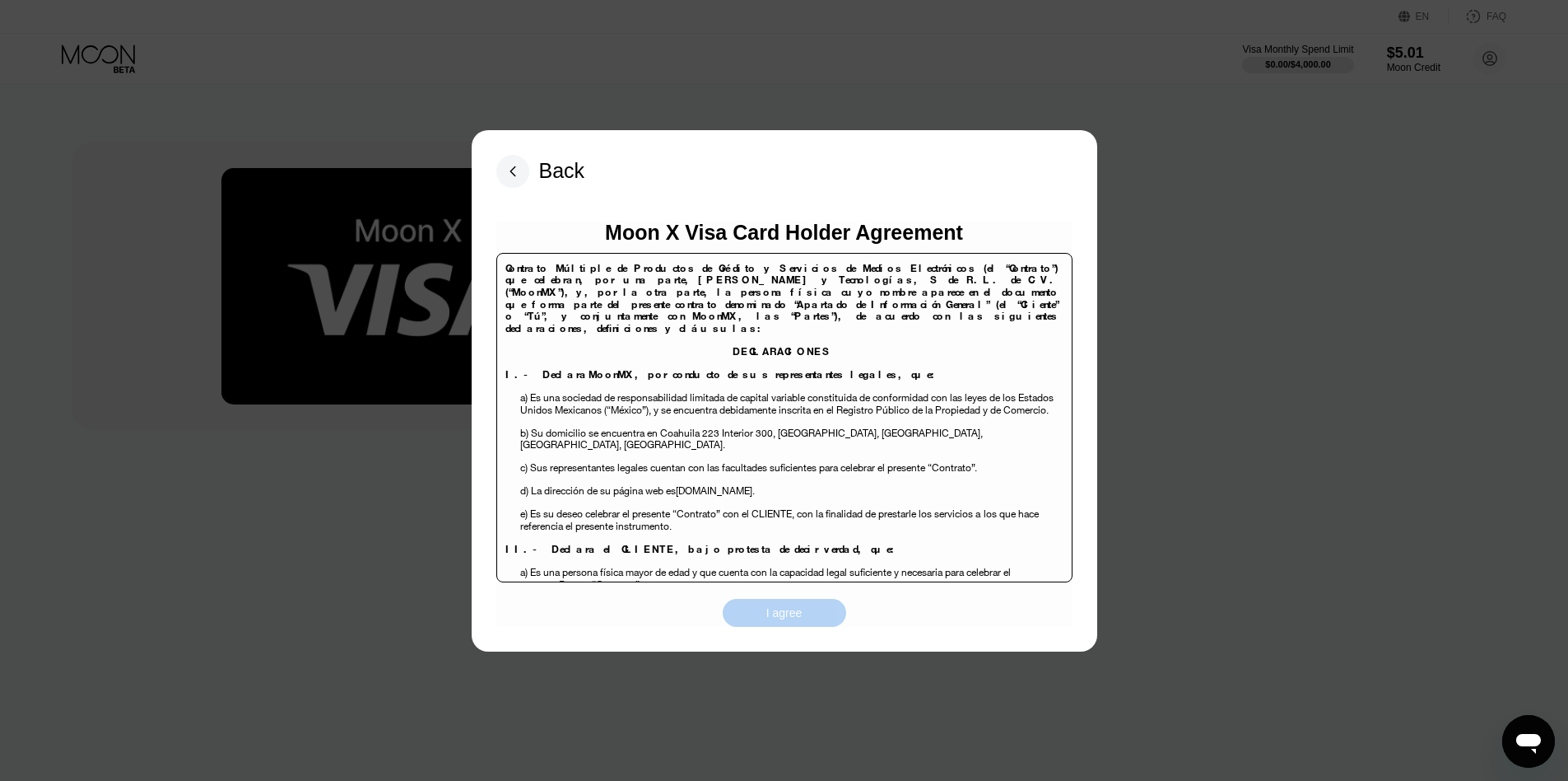
click at [752, 612] on div "I agree" at bounding box center [784, 613] width 123 height 28
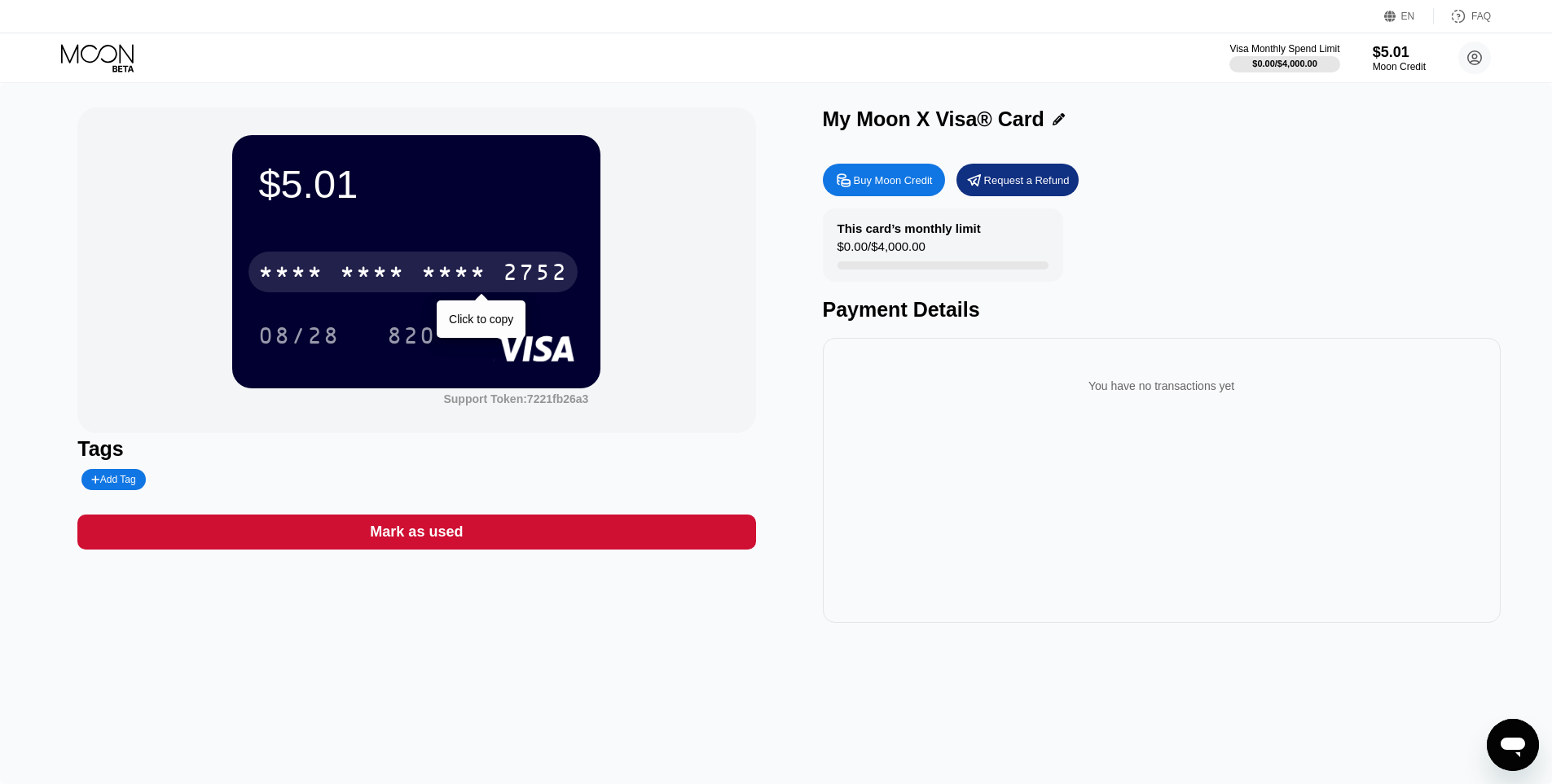
drag, startPoint x: 503, startPoint y: 271, endPoint x: 584, endPoint y: 276, distance: 81.2
click at [503, 270] on div "* * * * * * * * * * * * 2752" at bounding box center [412, 271] width 329 height 40
click at [449, 275] on div "2204" at bounding box center [454, 274] width 65 height 26
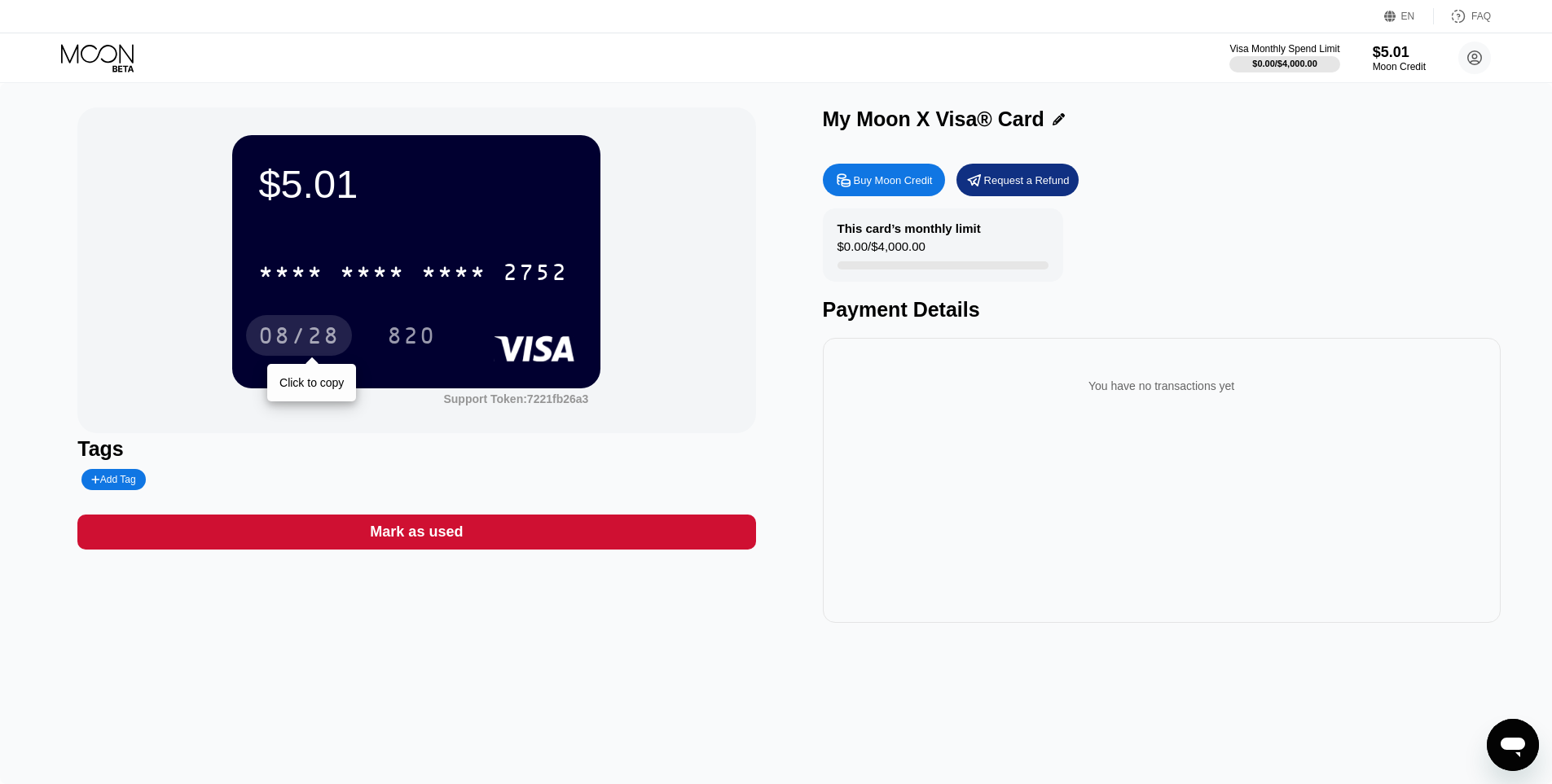
click at [333, 344] on div "08/28" at bounding box center [298, 337] width 82 height 26
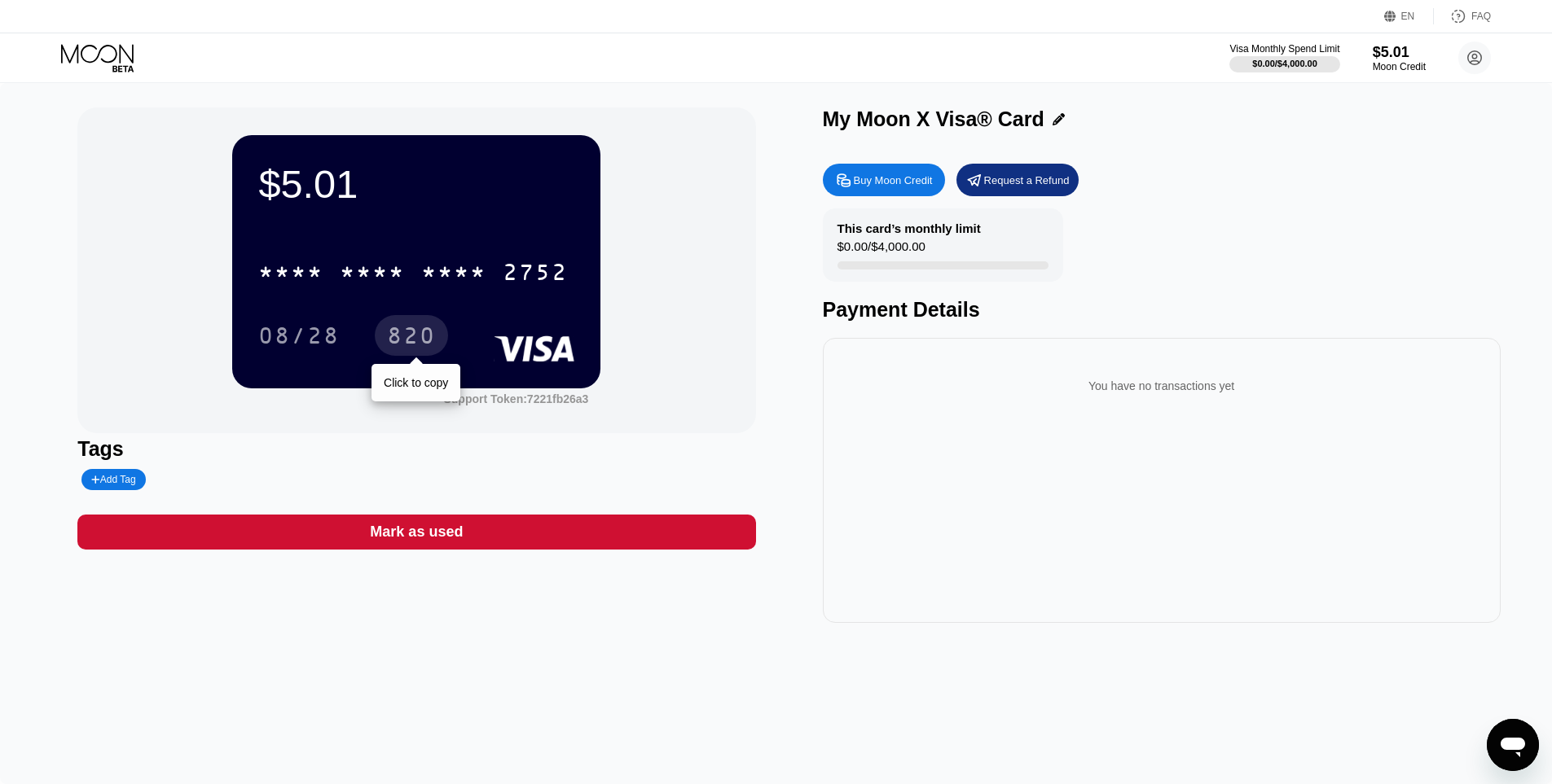
click at [422, 336] on div "820" at bounding box center [411, 337] width 49 height 26
